Goal: Information Seeking & Learning: Find specific fact

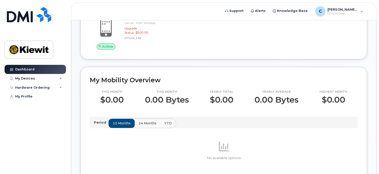
scroll to position [25, 0]
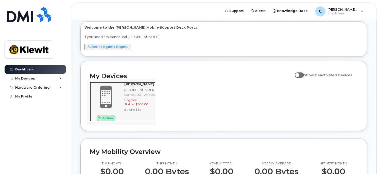
click at [108, 90] on span at bounding box center [106, 98] width 24 height 26
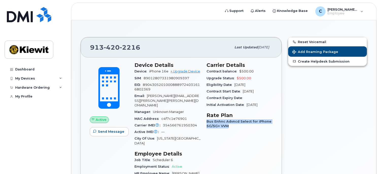
drag, startPoint x: 228, startPoint y: 127, endPoint x: 211, endPoint y: 123, distance: 18.3
click at [206, 123] on div "Carrier Details Contract balance $500.00 Upgrade Status $500.00 Eligibility Dat…" at bounding box center [240, 170] width 72 height 223
drag, startPoint x: 207, startPoint y: 115, endPoint x: 221, endPoint y: 125, distance: 17.2
click at [221, 125] on section "Rate Plan Bus Enhnc Advncd Select for iPhone 5G/5G+ VVM" at bounding box center [240, 121] width 66 height 18
drag, startPoint x: 221, startPoint y: 125, endPoint x: 224, endPoint y: 127, distance: 3.1
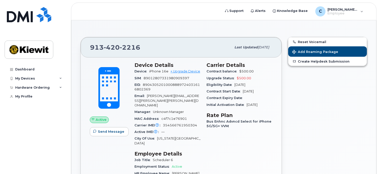
click at [224, 127] on span "Bus Enhnc Advncd Select for iPhone 5G/5G+ VVM" at bounding box center [239, 124] width 65 height 8
drag, startPoint x: 225, startPoint y: 126, endPoint x: 203, endPoint y: 116, distance: 24.2
click at [203, 116] on div "Device Details Device iPhone 16e + Upgrade Device SIM [TECHNICAL_ID] EID 890430…" at bounding box center [204, 170] width 144 height 223
click at [210, 118] on h3 "Rate Plan" at bounding box center [240, 115] width 66 height 6
drag, startPoint x: 207, startPoint y: 115, endPoint x: 223, endPoint y: 120, distance: 17.0
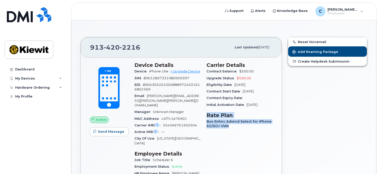
click at [233, 126] on div "Carrier Details Contract balance $500.00 Upgrade Status $500.00 Eligibility Dat…" at bounding box center [240, 170] width 72 height 223
copy section "Rate Plan Bus Enhnc Advncd Select for iPhone 5G/5G+ VVM"
